Goal: Task Accomplishment & Management: Use online tool/utility

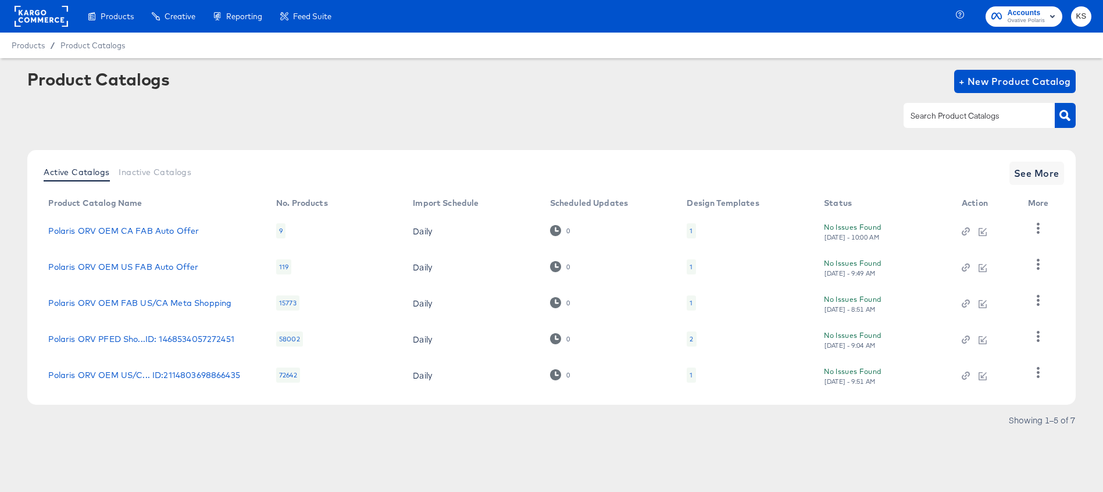
click at [200, 103] on div at bounding box center [551, 115] width 1048 height 26
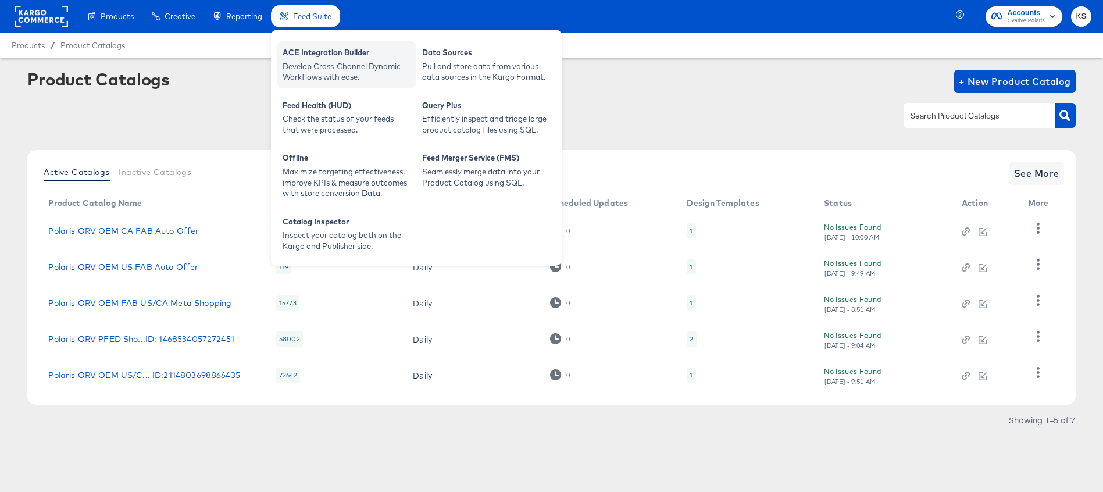
click at [302, 62] on div "Develop Cross-Channel Dynamic Workflows with ease." at bounding box center [347, 72] width 128 height 22
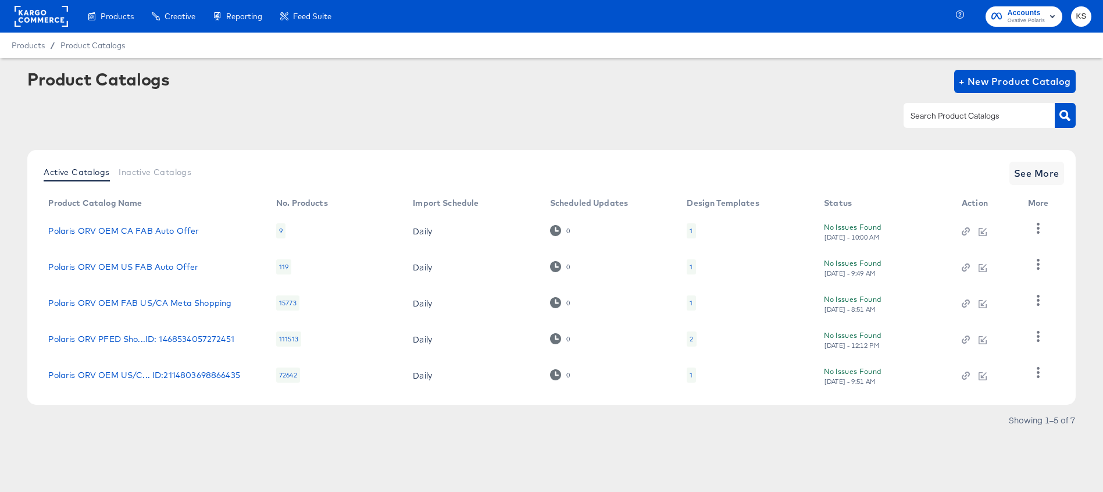
click at [968, 331] on td at bounding box center [985, 339] width 66 height 36
click at [967, 337] on icon "button" at bounding box center [966, 339] width 8 height 8
